Goal: Task Accomplishment & Management: Use online tool/utility

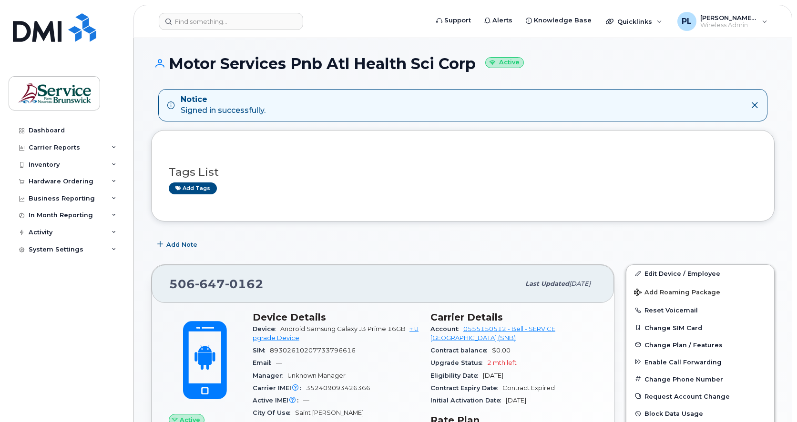
drag, startPoint x: 23, startPoint y: 331, endPoint x: 39, endPoint y: 324, distance: 16.8
click at [23, 331] on div "Dashboard Carrier Reports Monthly Billing Data Daily Data Pooling Data Behavior…" at bounding box center [68, 265] width 118 height 286
click at [228, 30] on input at bounding box center [231, 21] width 144 height 17
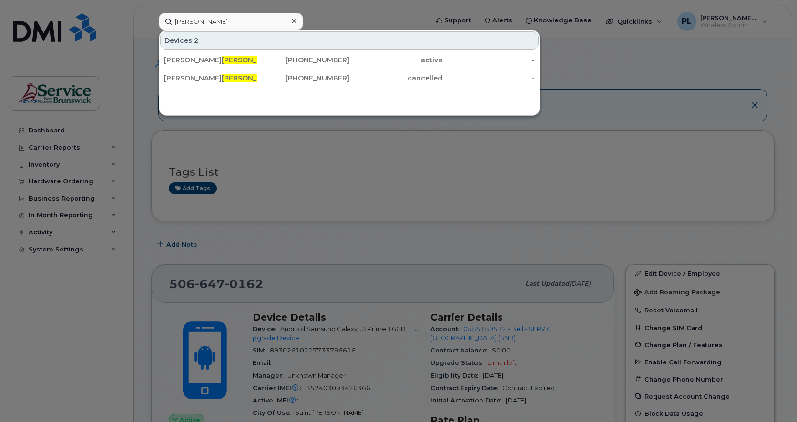
click at [58, 316] on div at bounding box center [398, 211] width 797 height 422
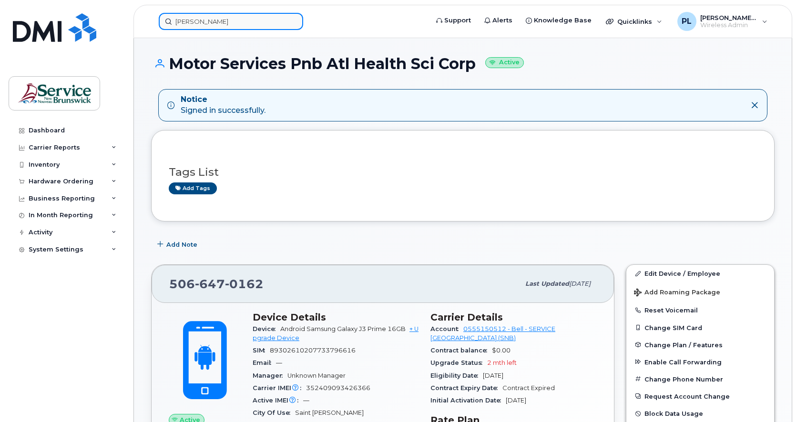
click at [189, 23] on input "pitre" at bounding box center [231, 21] width 144 height 17
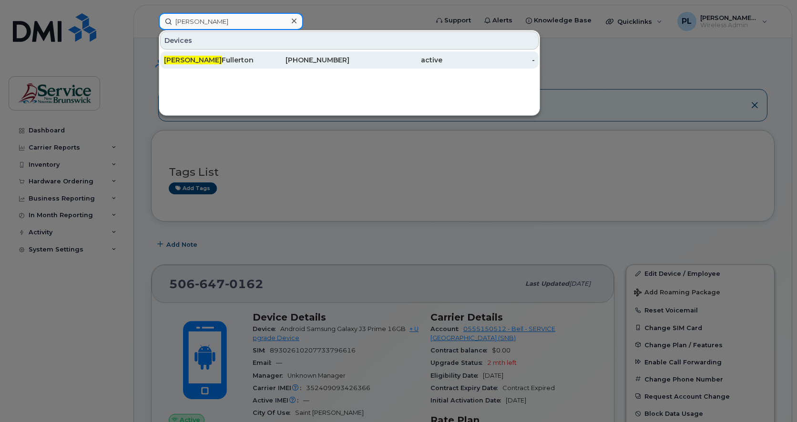
type input "diane"
click at [213, 61] on div "Diane Fullerton" at bounding box center [210, 60] width 93 height 10
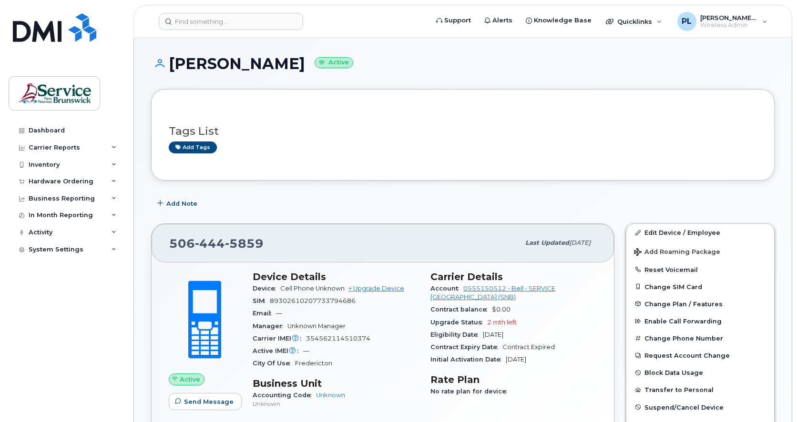
scroll to position [80, 0]
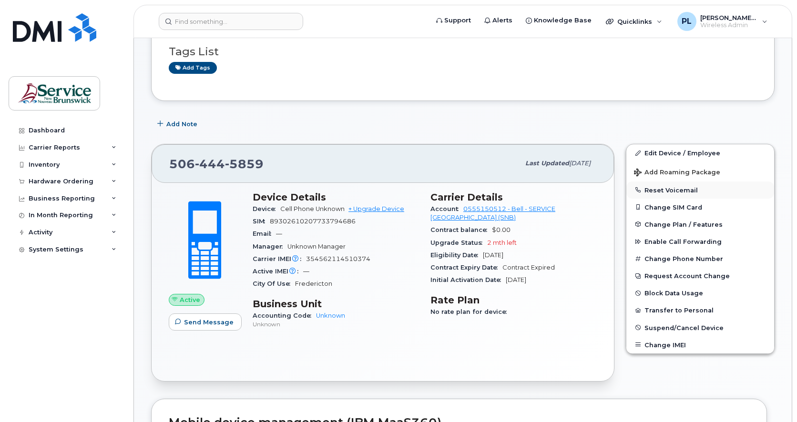
click at [661, 189] on button "Reset Voicemail" at bounding box center [700, 190] width 148 height 17
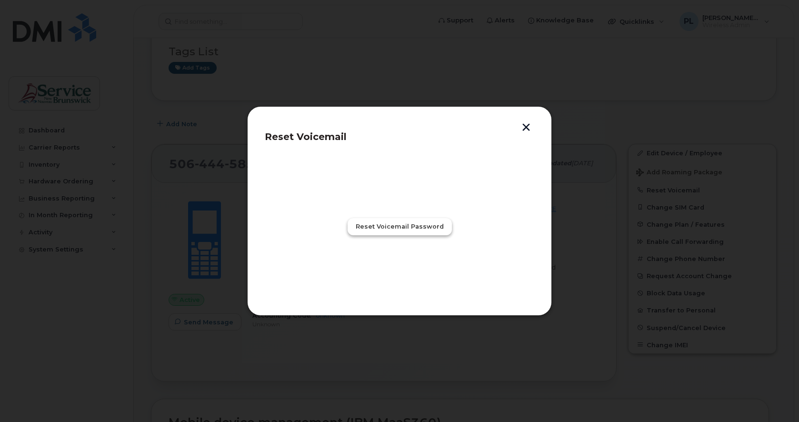
click at [403, 225] on span "Reset Voicemail Password" at bounding box center [400, 226] width 88 height 9
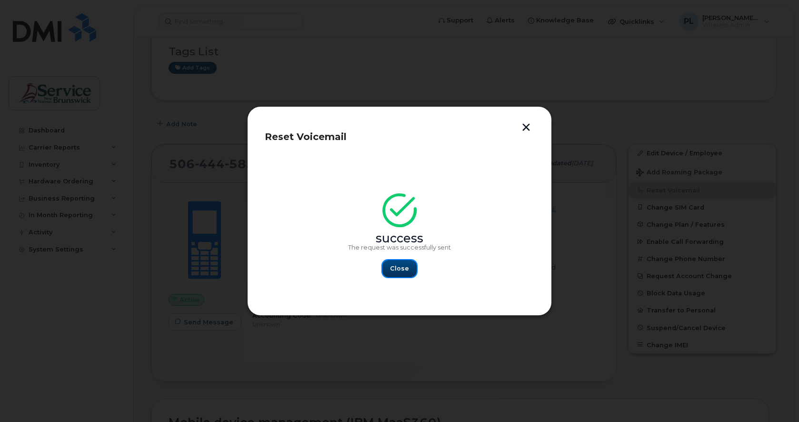
click at [402, 268] on span "Close" at bounding box center [399, 268] width 19 height 9
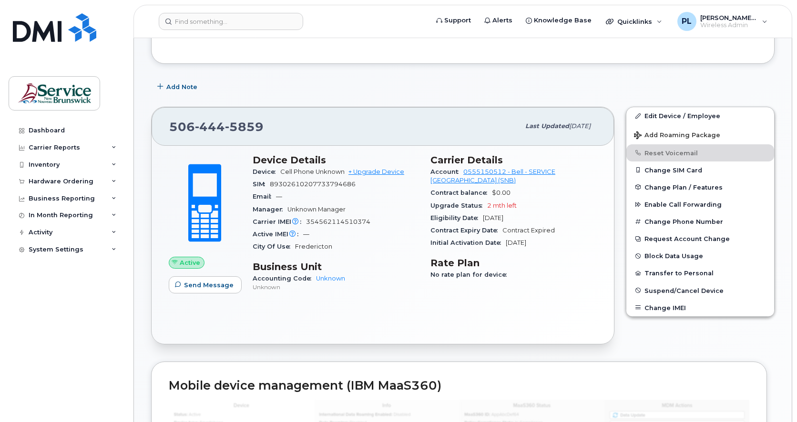
scroll to position [0, 0]
